Goal: Find specific page/section: Find specific page/section

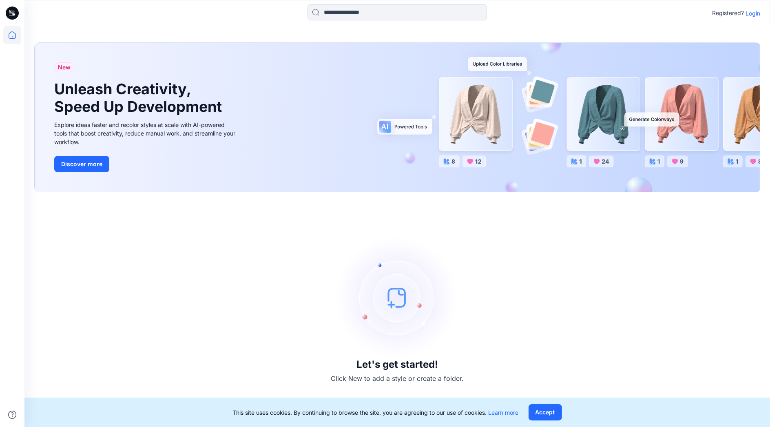
click at [759, 17] on div "Registered? Login" at bounding box center [736, 13] width 48 height 10
click at [757, 15] on p "Login" at bounding box center [753, 13] width 15 height 9
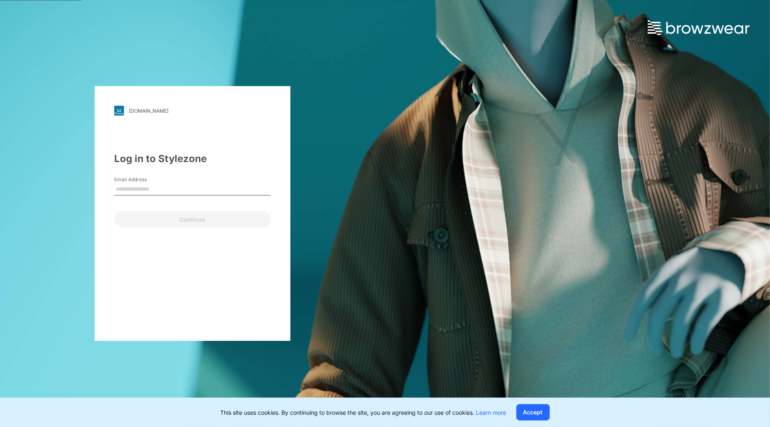
click at [158, 188] on input "Email Address" at bounding box center [192, 189] width 157 height 12
type input "**********"
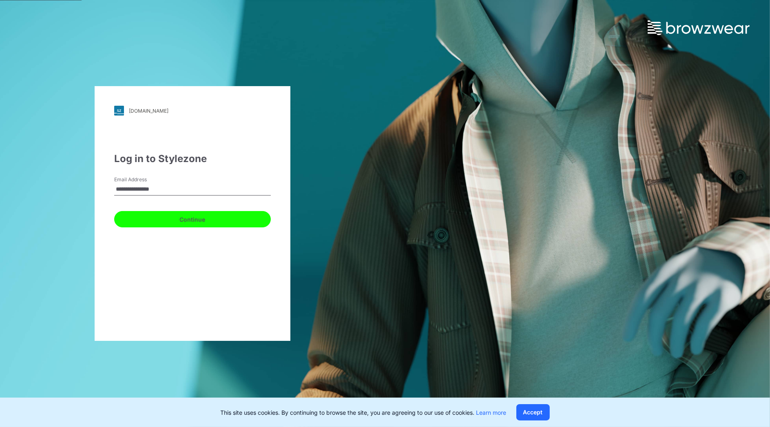
click at [175, 220] on button "Continue" at bounding box center [192, 219] width 157 height 16
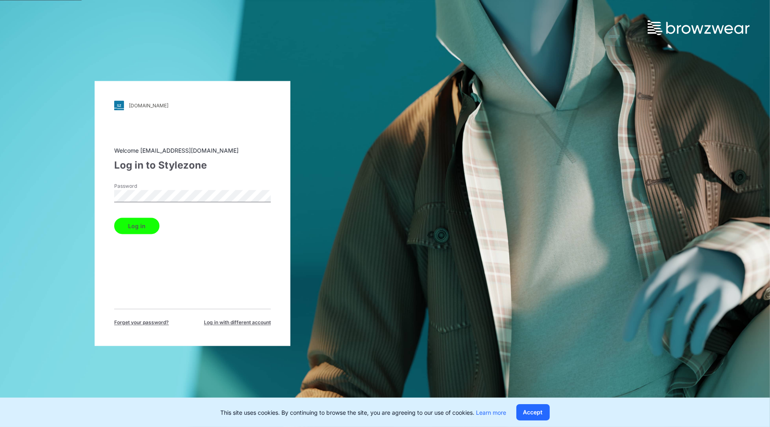
click at [127, 234] on button "Log in" at bounding box center [136, 226] width 45 height 16
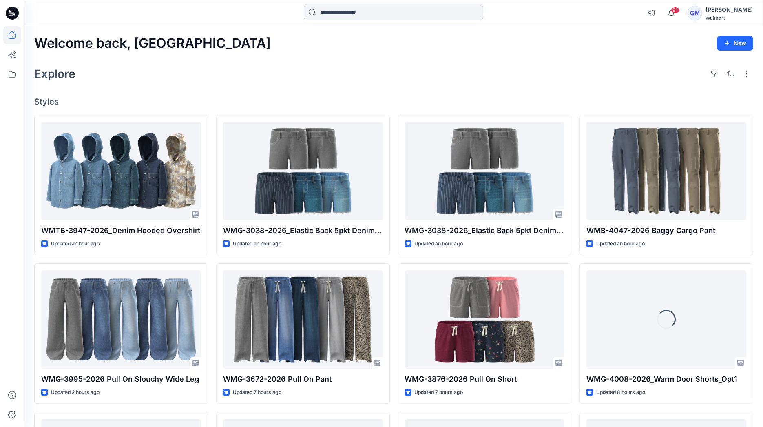
click at [370, 15] on input at bounding box center [394, 12] width 180 height 16
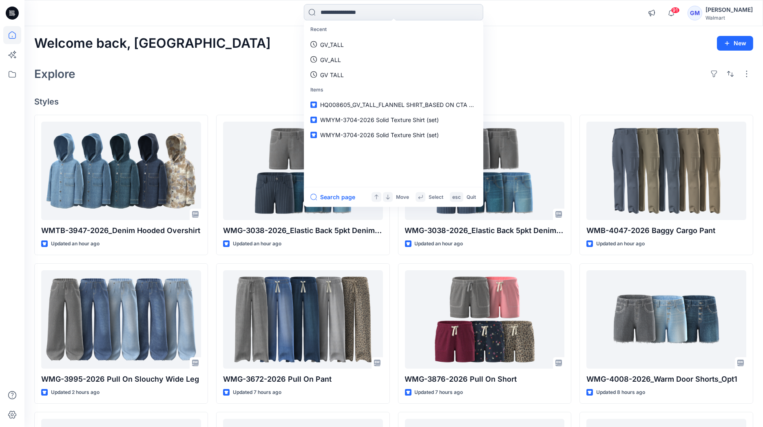
paste input "********"
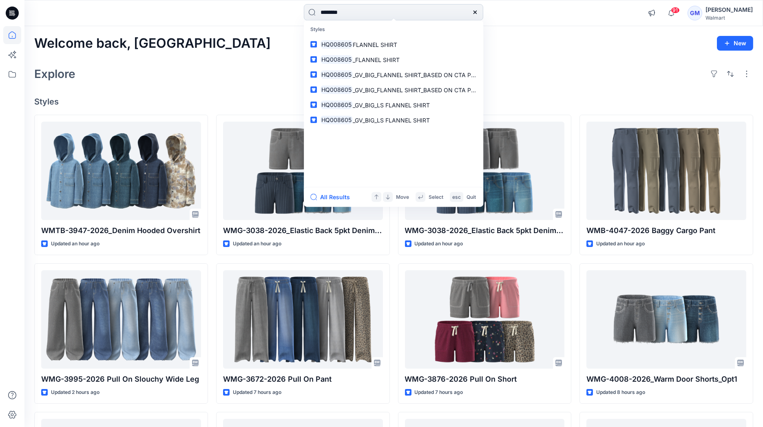
type input "********"
click at [330, 192] on button "All Results" at bounding box center [332, 197] width 45 height 10
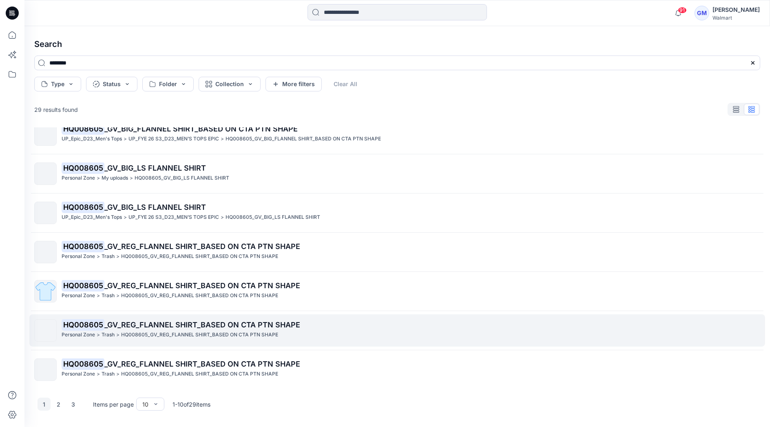
scroll to position [130, 0]
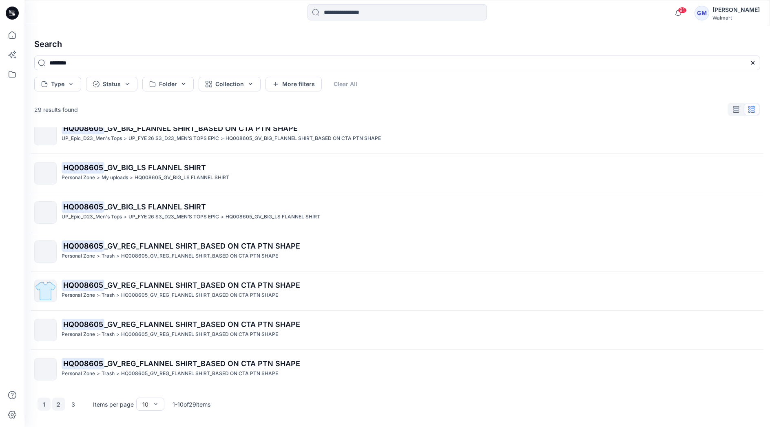
click at [62, 400] on button "2" at bounding box center [58, 403] width 13 height 13
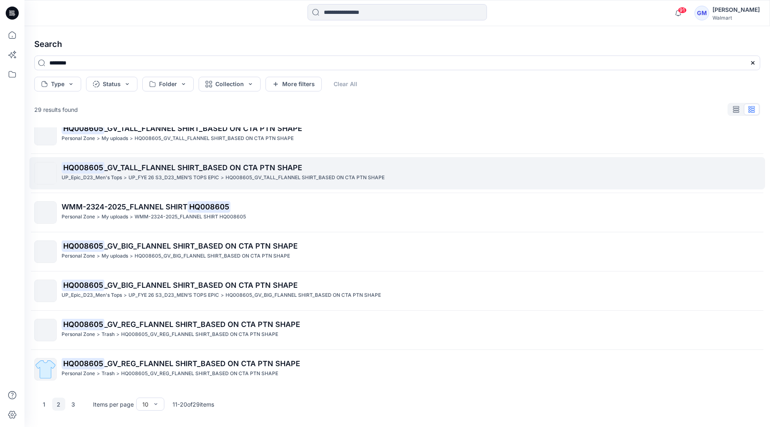
scroll to position [40, 0]
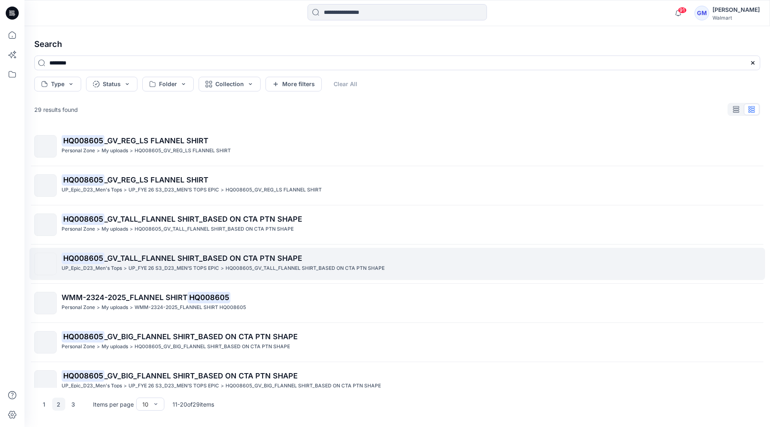
click at [128, 263] on p "HQ008605 _GV_TALL_FLANNEL SHIRT_BASED ON CTA PTN SHAPE" at bounding box center [411, 258] width 698 height 11
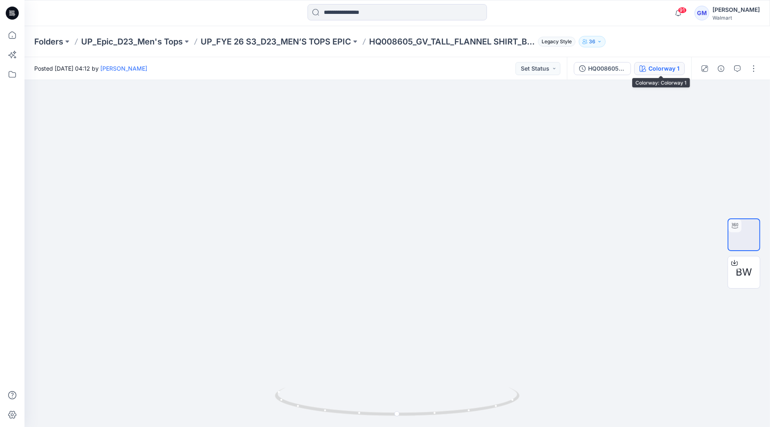
click at [660, 69] on div "Colorway 1" at bounding box center [664, 68] width 31 height 9
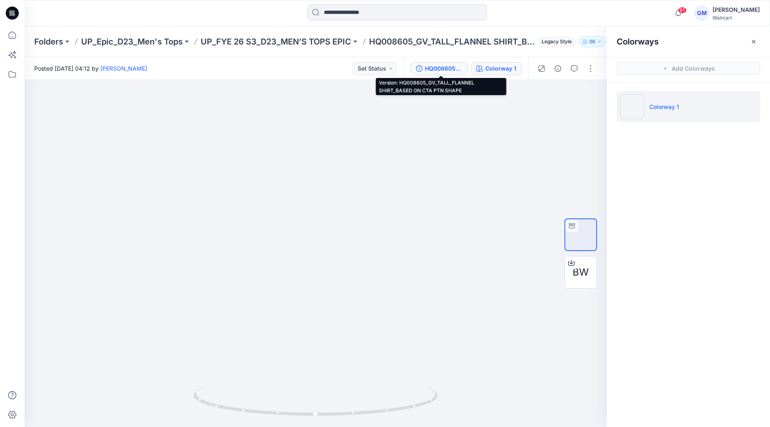
click at [451, 64] on div "HQ008605_GV_TALL_FLANNEL SHIRT_BASED ON CTA PTN SHAPE" at bounding box center [444, 68] width 38 height 9
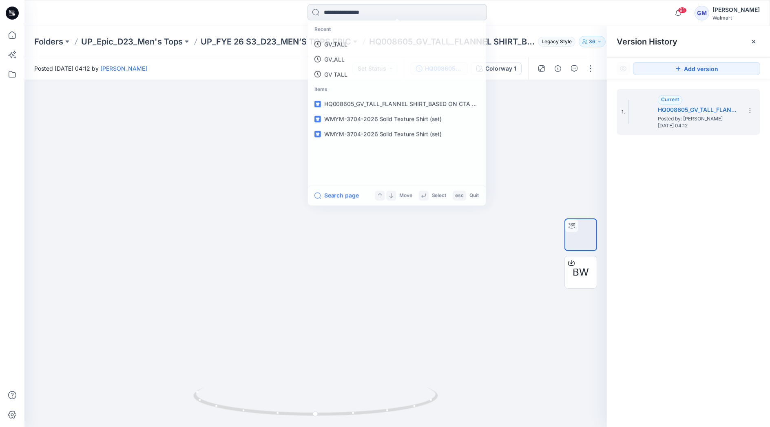
click at [388, 13] on input at bounding box center [398, 12] width 180 height 16
click at [355, 42] on link "HQ008605" at bounding box center [397, 44] width 176 height 15
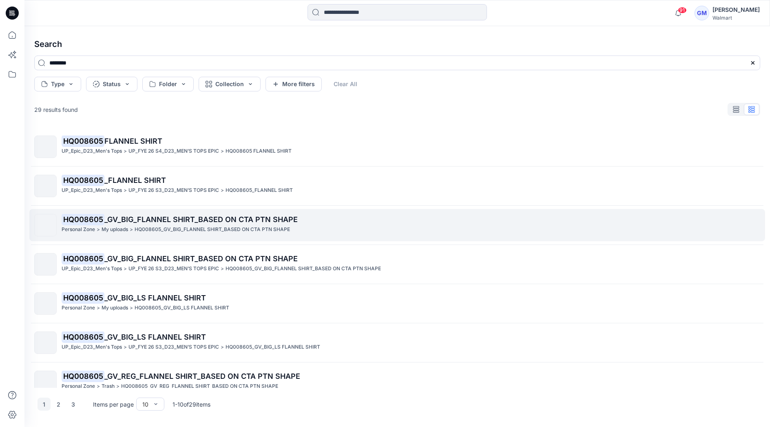
click at [134, 225] on div "Personal Zone > My uploads > HQ008605_GV_BIG_FLANNEL SHIRT_BASED ON CTA PTN SHA…" at bounding box center [411, 229] width 698 height 9
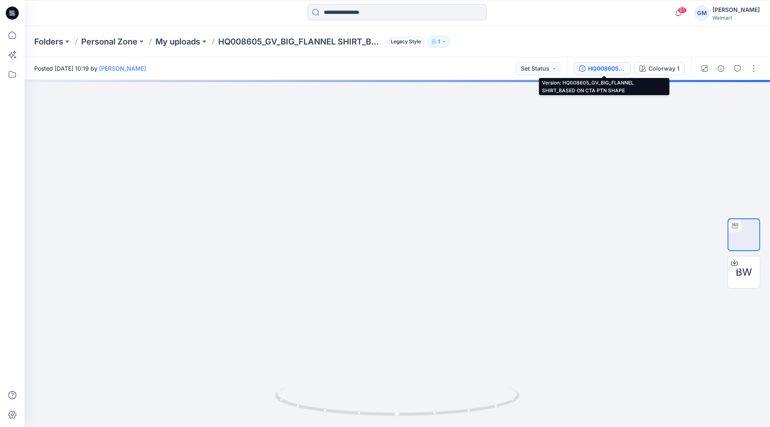
click at [607, 73] on div "HQ008605_GV_BIG_FLANNEL SHIRT_BASED ON CTA PTN SHAPE" at bounding box center [607, 68] width 38 height 9
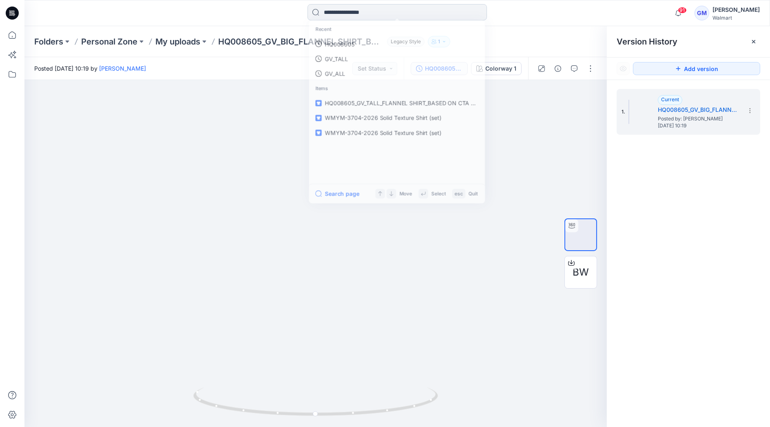
click at [370, 10] on input at bounding box center [398, 12] width 180 height 16
click at [358, 41] on link "HQ008605" at bounding box center [397, 44] width 176 height 15
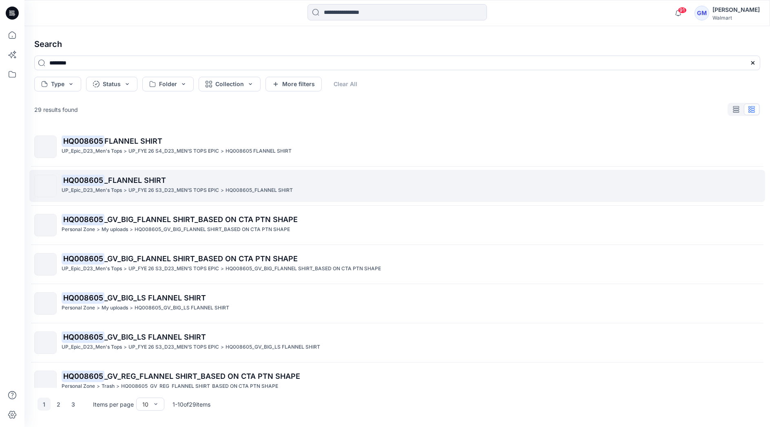
click at [133, 180] on span "_FLANNEL SHIRT" at bounding box center [135, 180] width 62 height 9
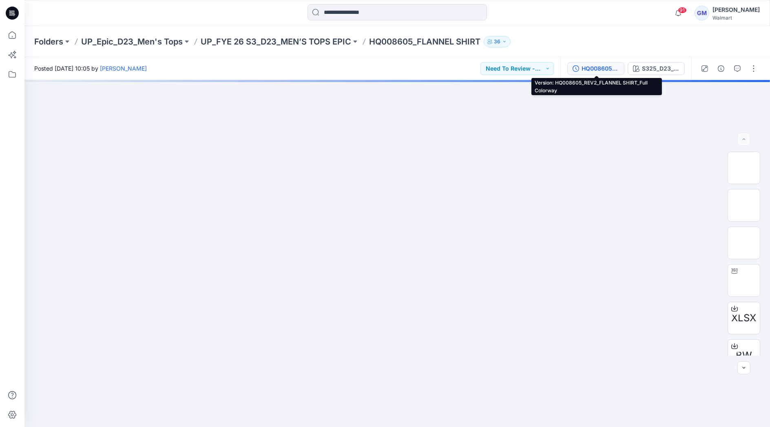
click at [610, 69] on div "HQ008605_REV2_FLANNEL SHIRT_Full Colorway" at bounding box center [601, 68] width 38 height 9
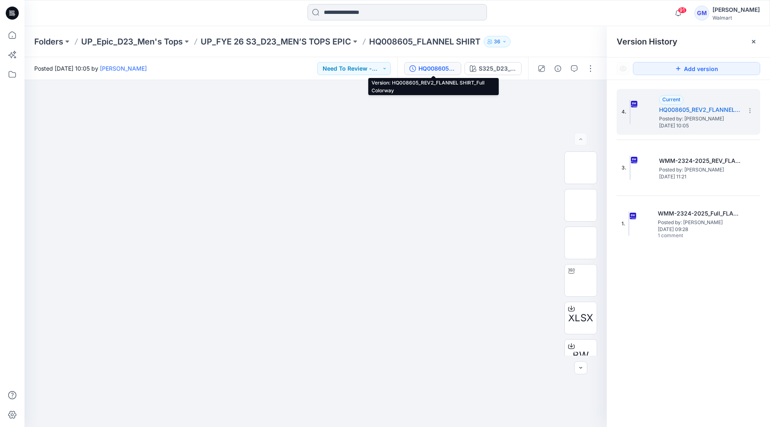
click at [330, 13] on input at bounding box center [398, 12] width 180 height 16
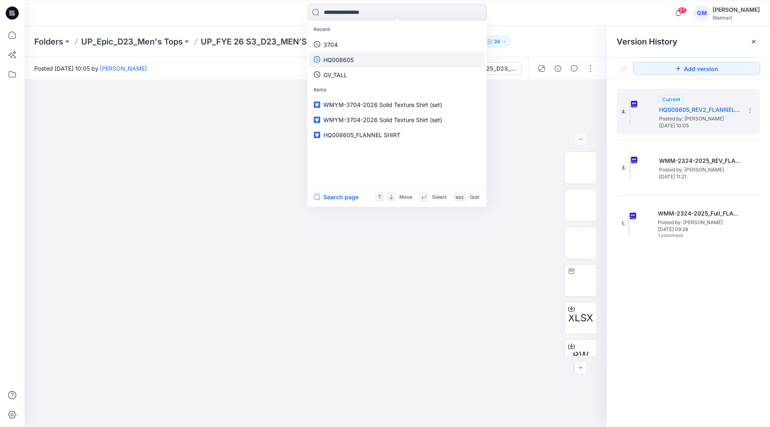
click at [352, 57] on p "HQ008605" at bounding box center [339, 59] width 30 height 9
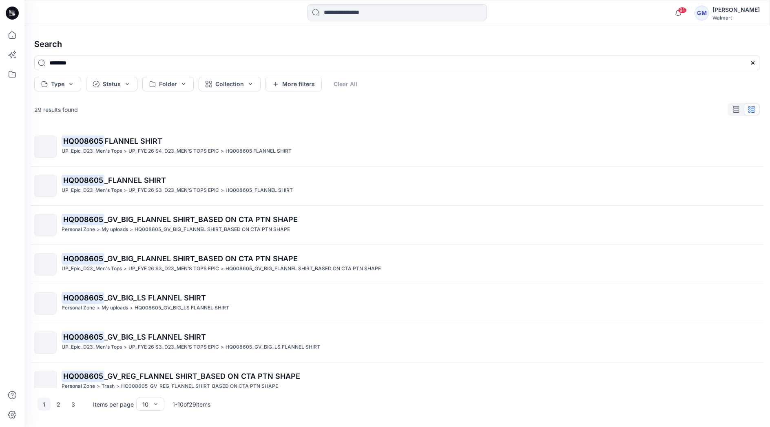
scroll to position [130, 0]
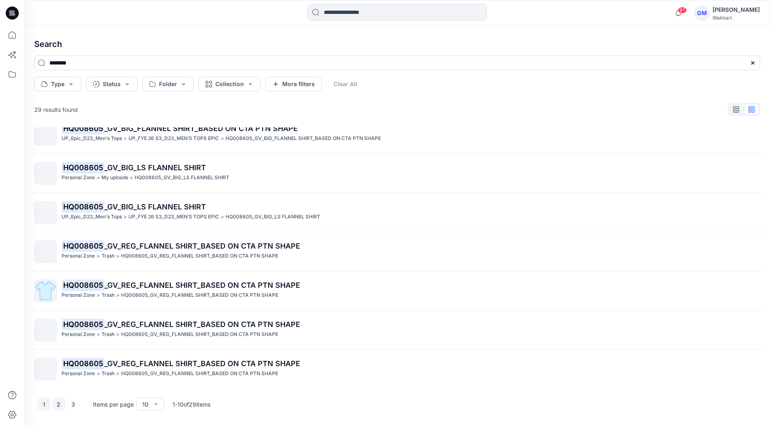
click at [56, 406] on button "2" at bounding box center [58, 403] width 13 height 13
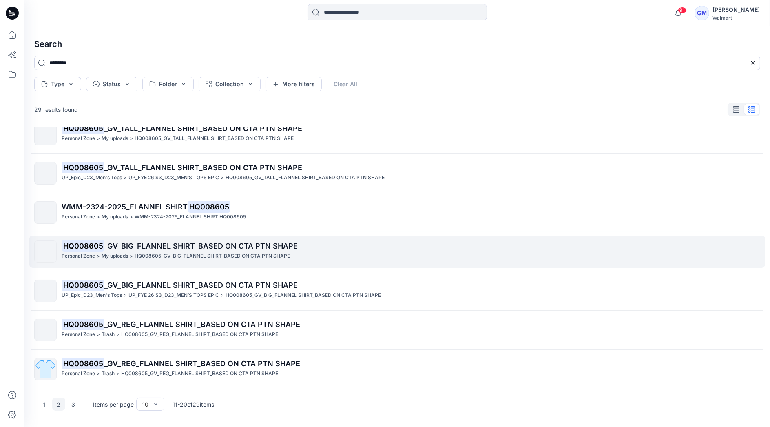
scroll to position [0, 0]
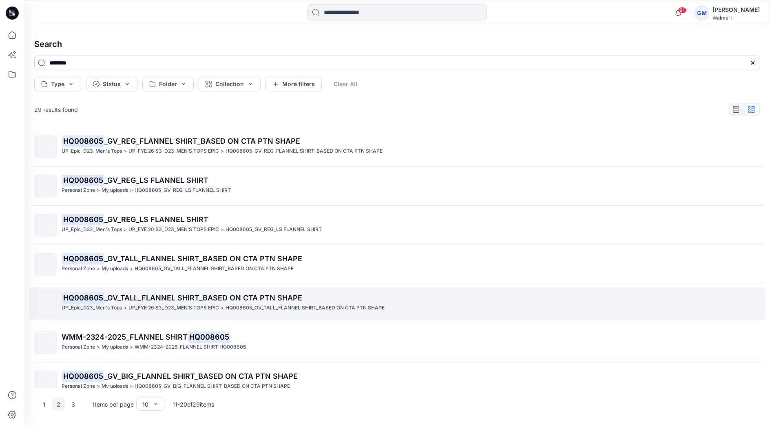
click at [116, 307] on p "UP_Epic_D23_Men's Tops" at bounding box center [92, 308] width 60 height 9
